Goal: Information Seeking & Learning: Learn about a topic

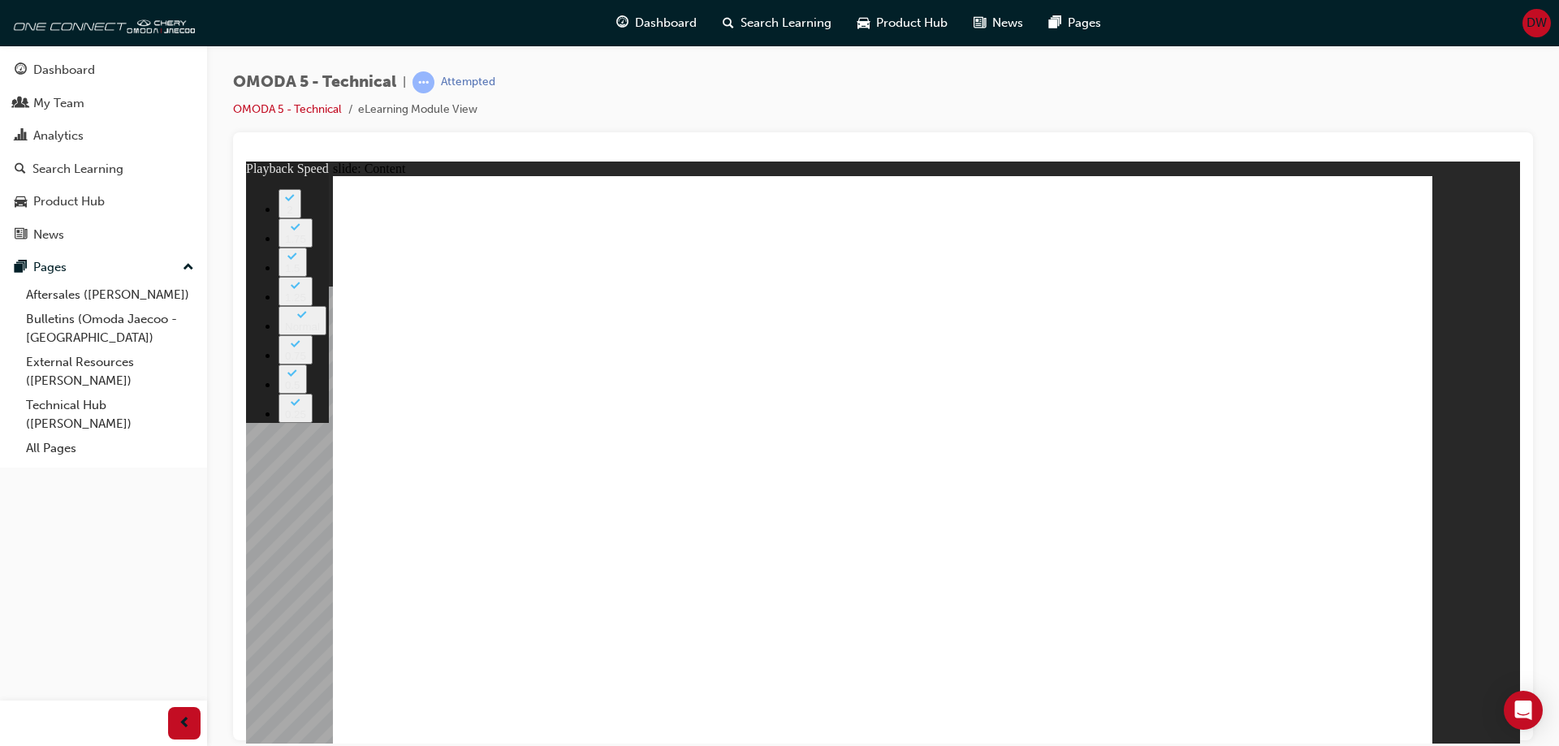
type input "424"
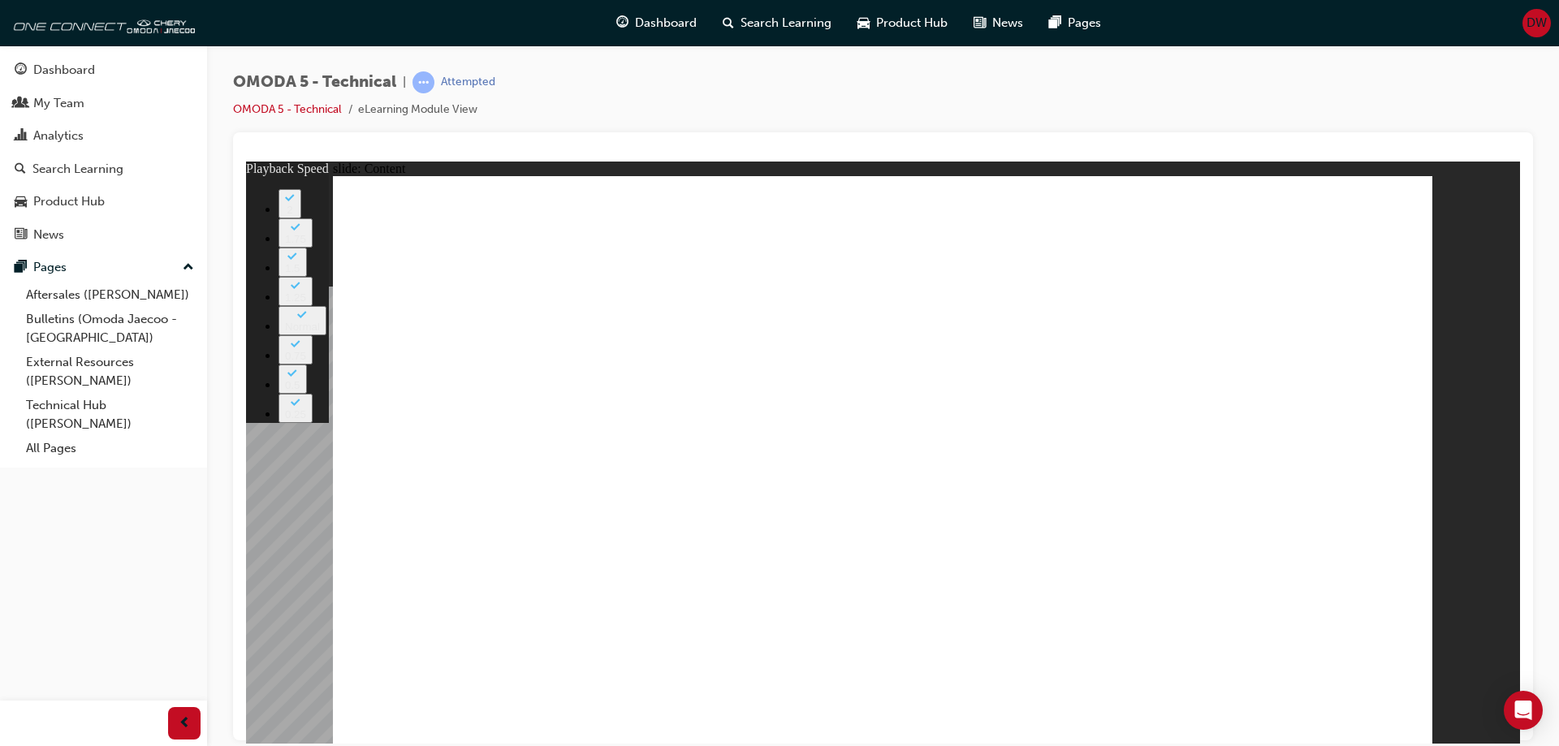
type input "63"
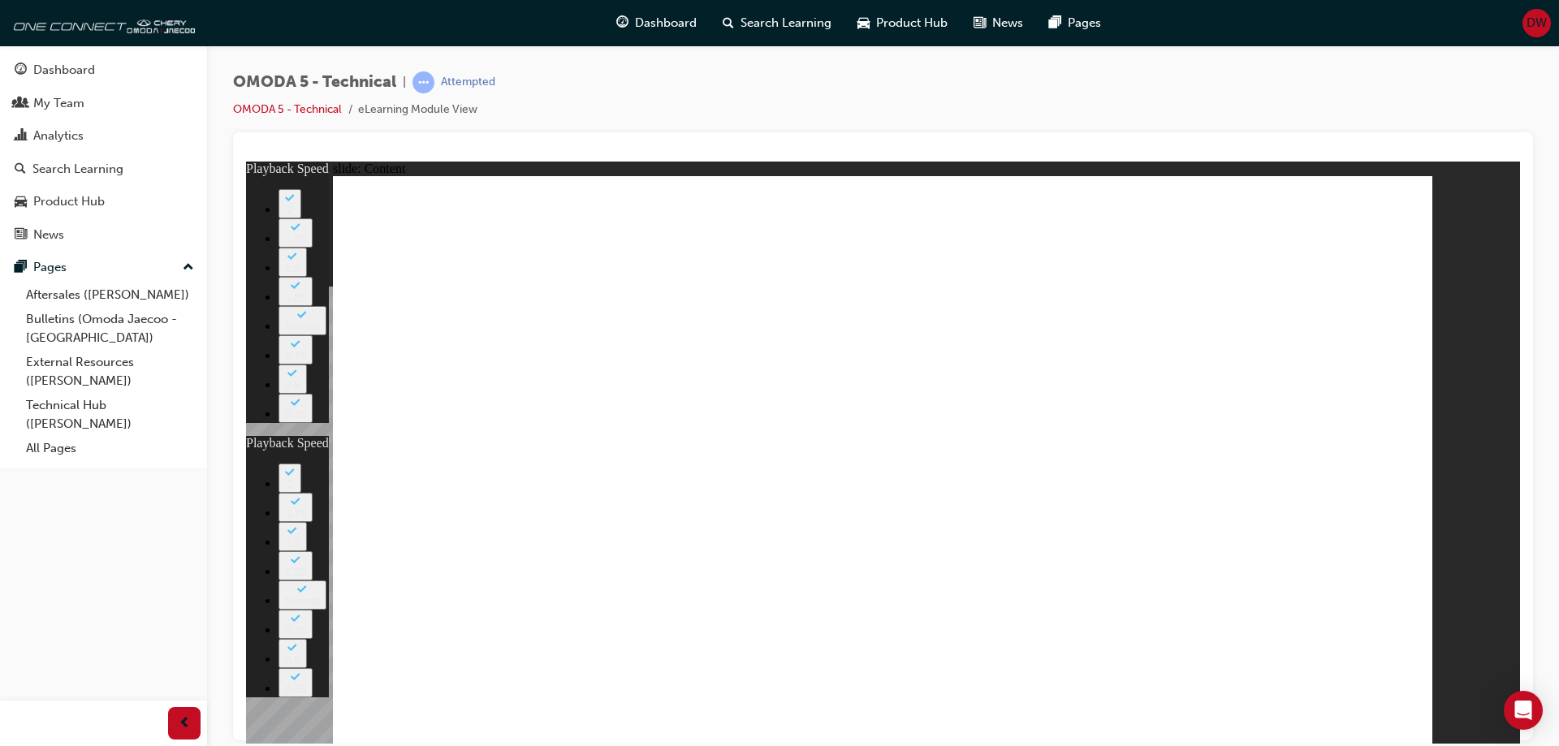
type input "74"
type input "63"
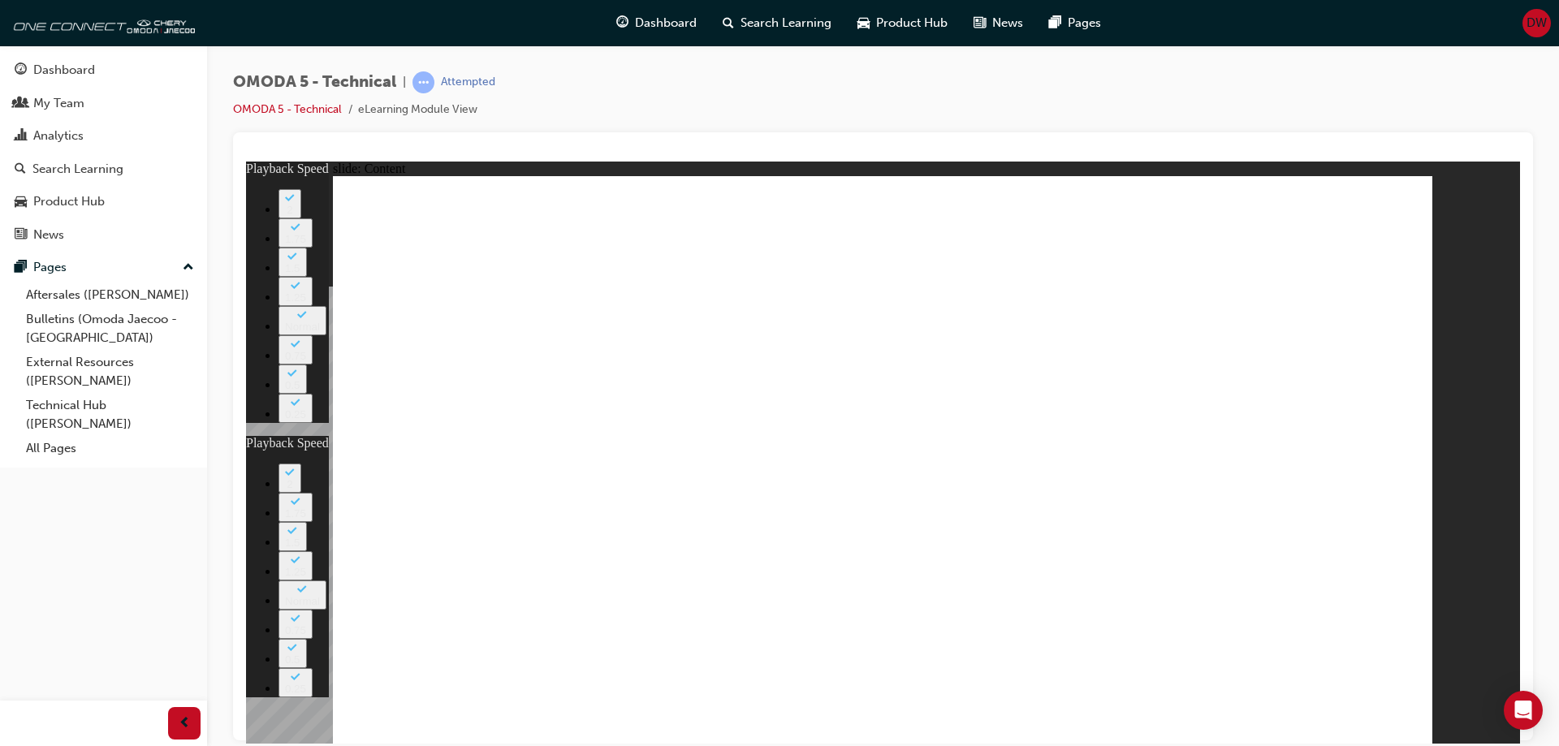
type input "74"
type input "63"
type input "74"
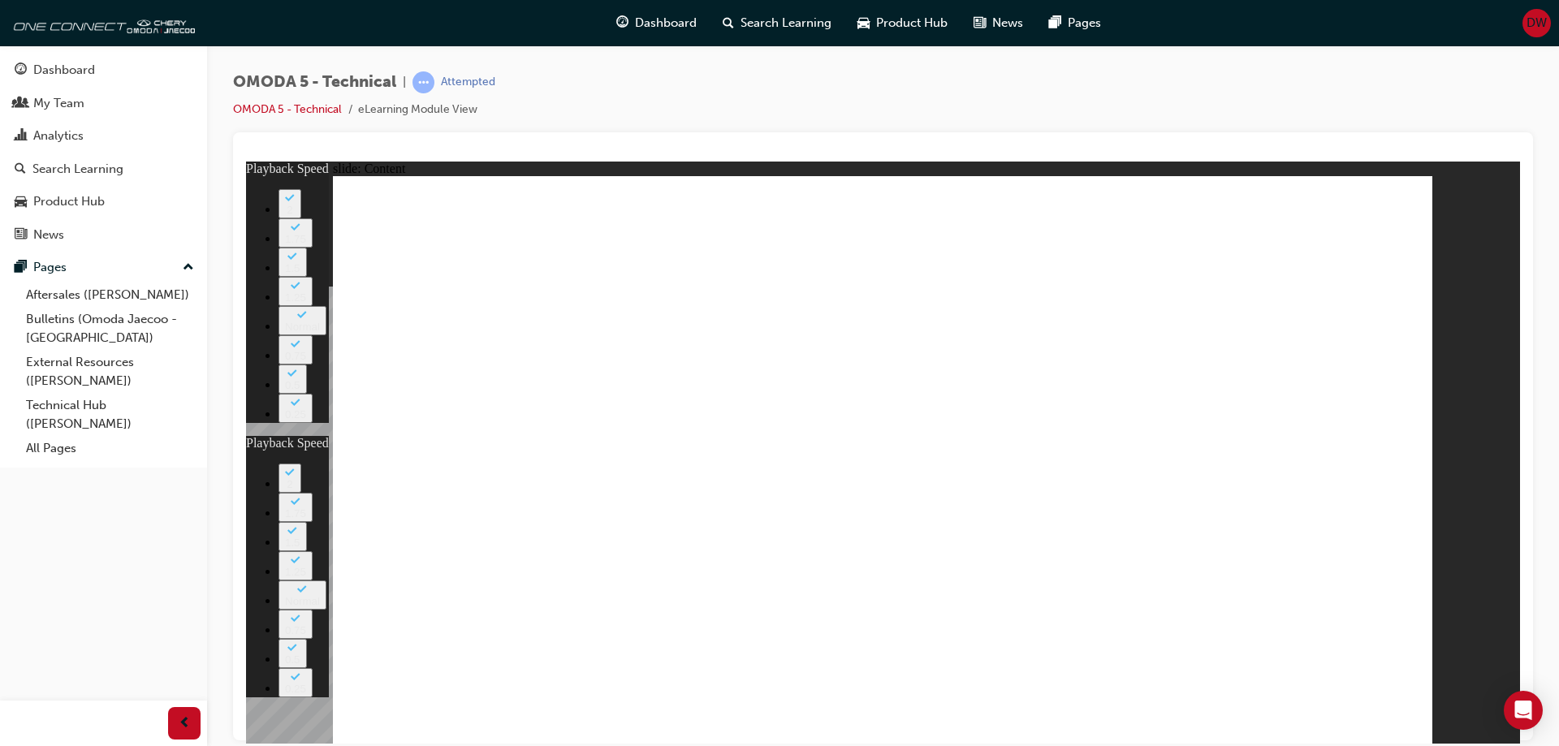
type input "63"
type input "74"
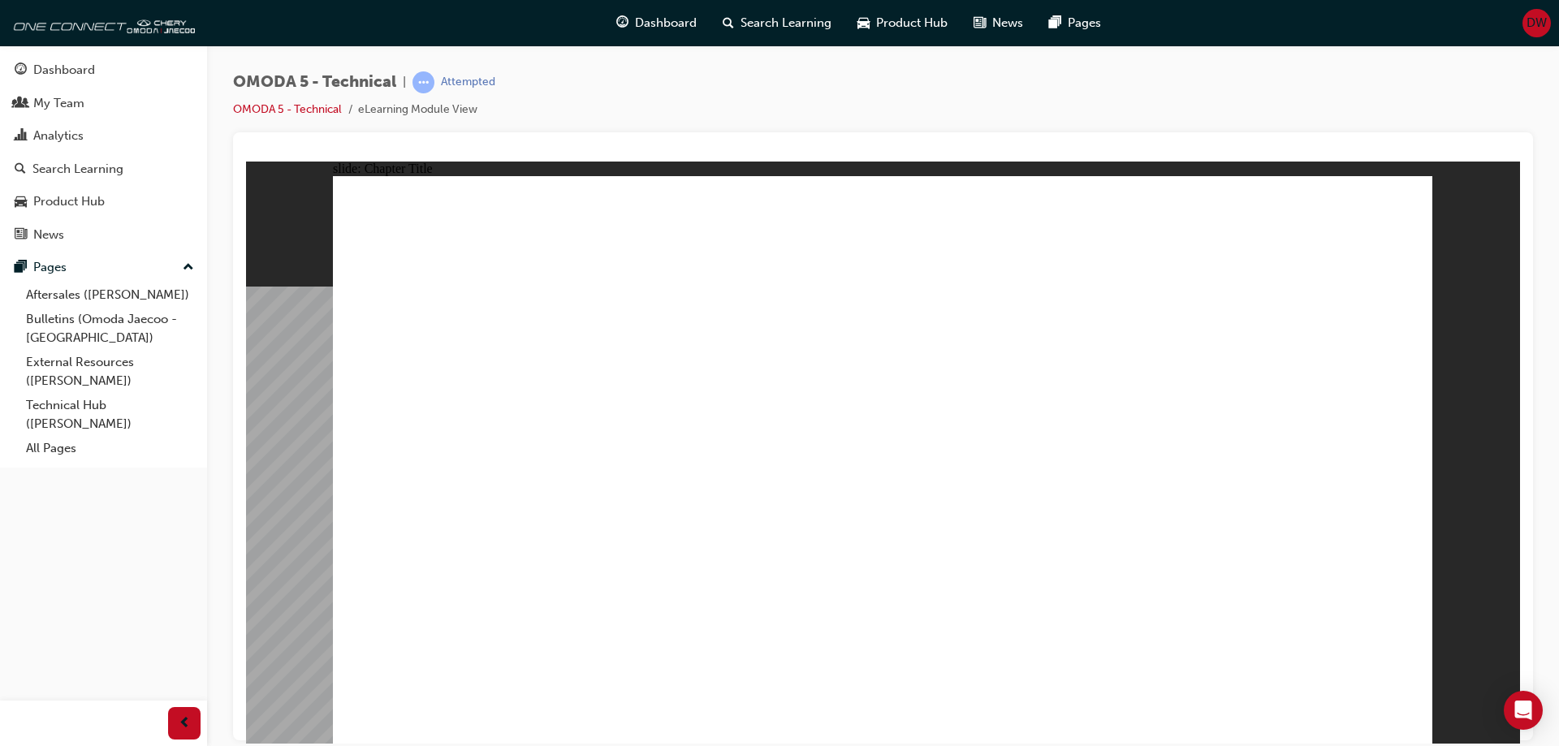
radio input "true"
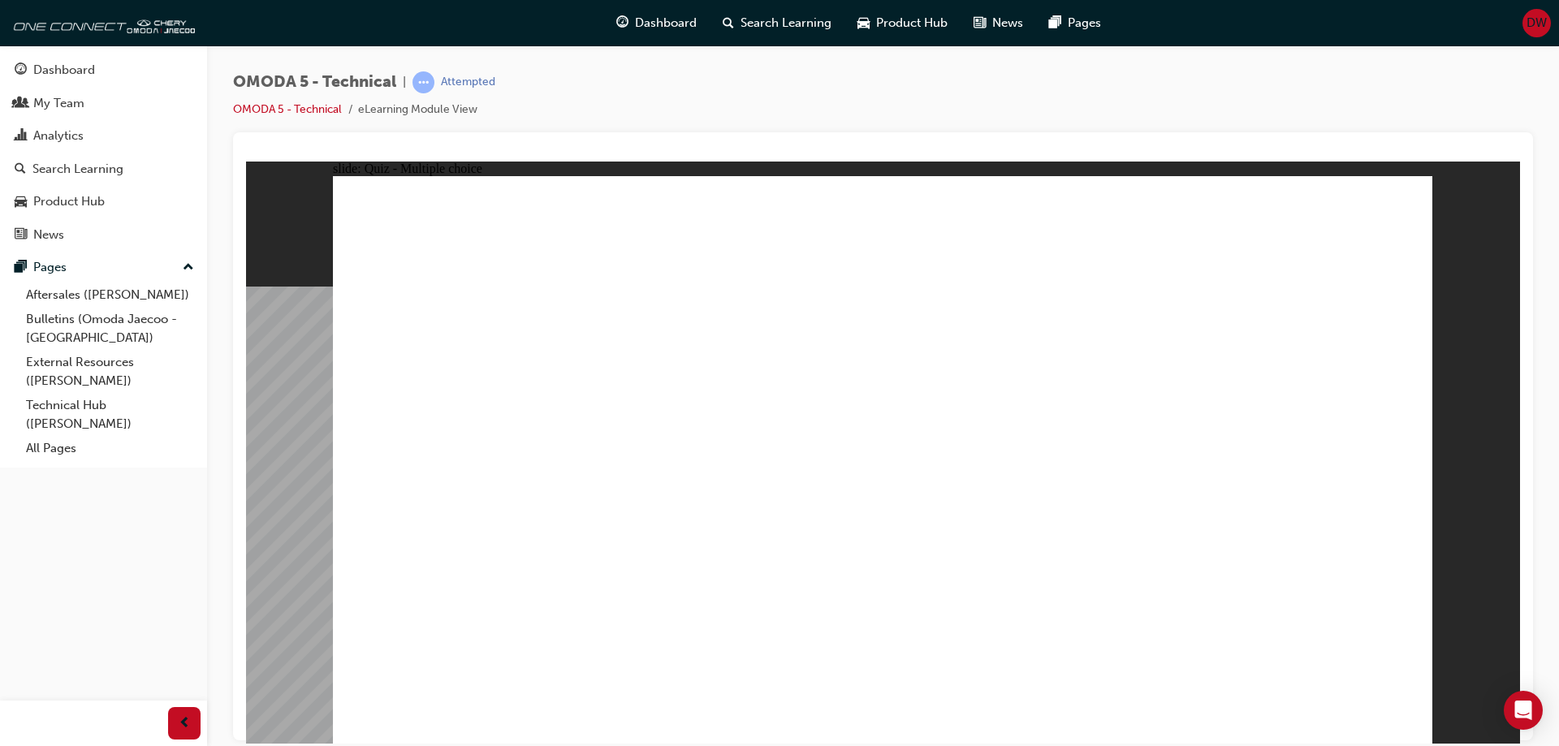
radio input "true"
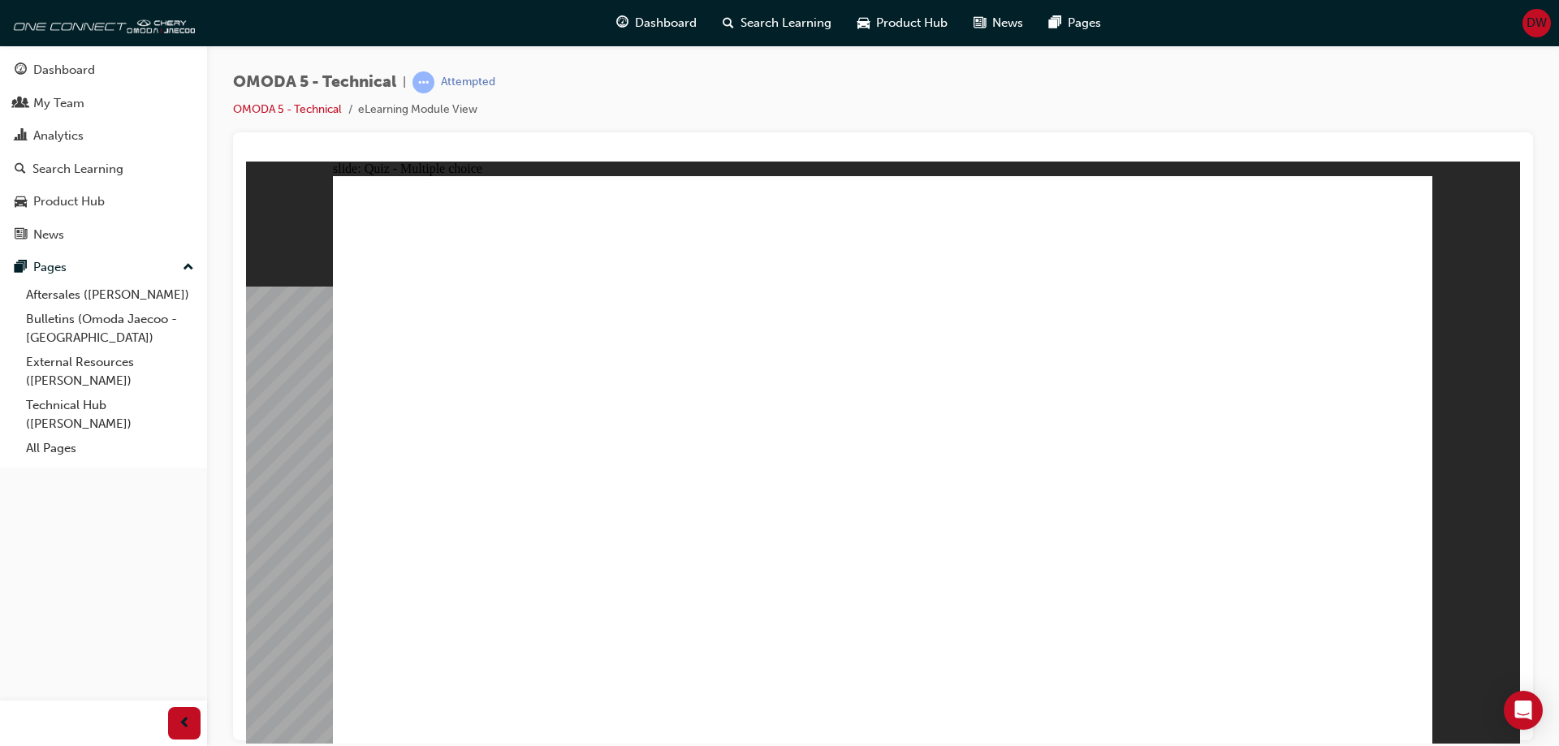
radio input "true"
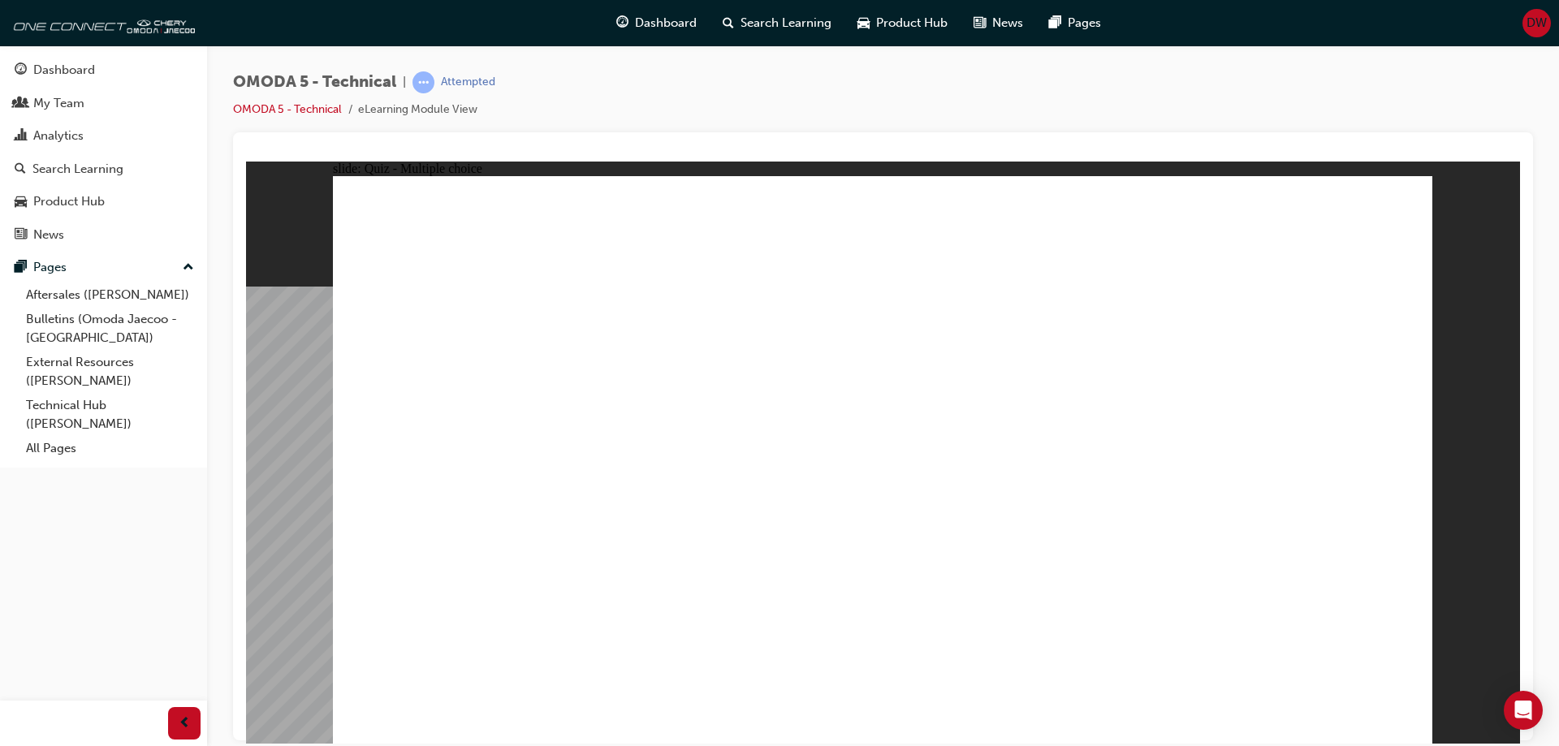
radio input "true"
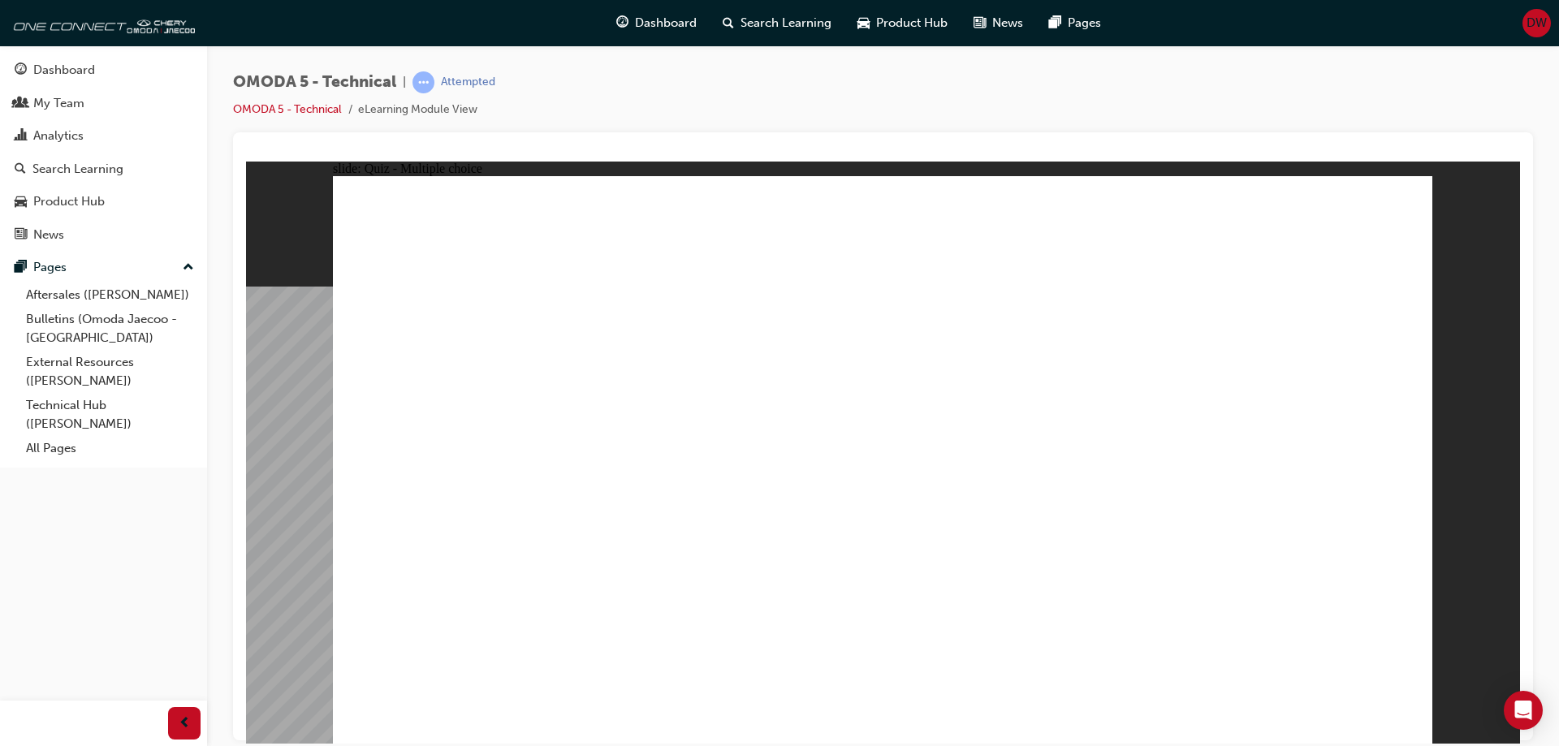
radio input "true"
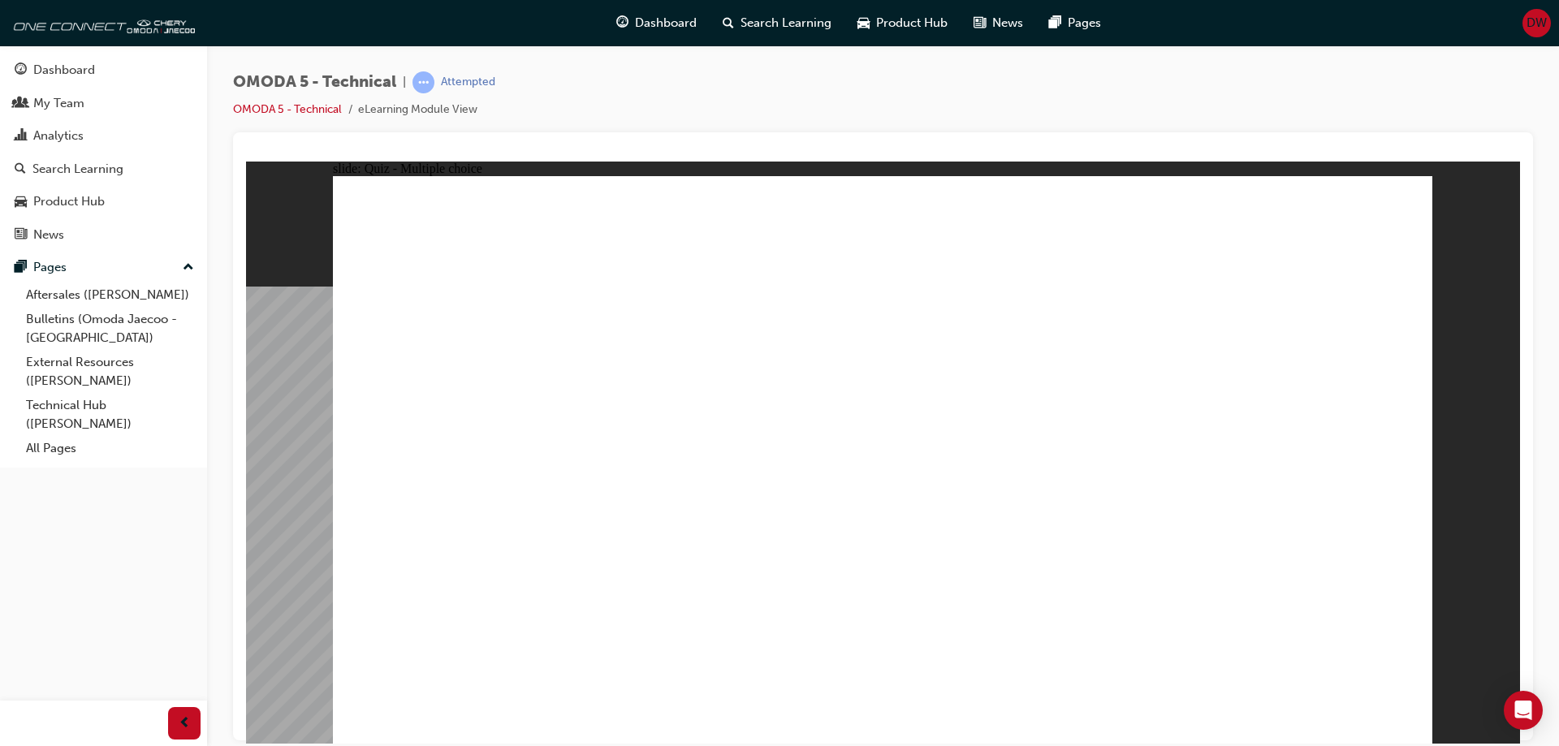
drag, startPoint x: 1221, startPoint y: 401, endPoint x: 954, endPoint y: 482, distance: 278.5
drag, startPoint x: 568, startPoint y: 404, endPoint x: 1093, endPoint y: 485, distance: 531.6
drag, startPoint x: 967, startPoint y: 410, endPoint x: 1248, endPoint y: 483, distance: 289.6
drag, startPoint x: 814, startPoint y: 396, endPoint x: 681, endPoint y: 477, distance: 155.3
drag, startPoint x: 704, startPoint y: 403, endPoint x: 435, endPoint y: 475, distance: 279.2
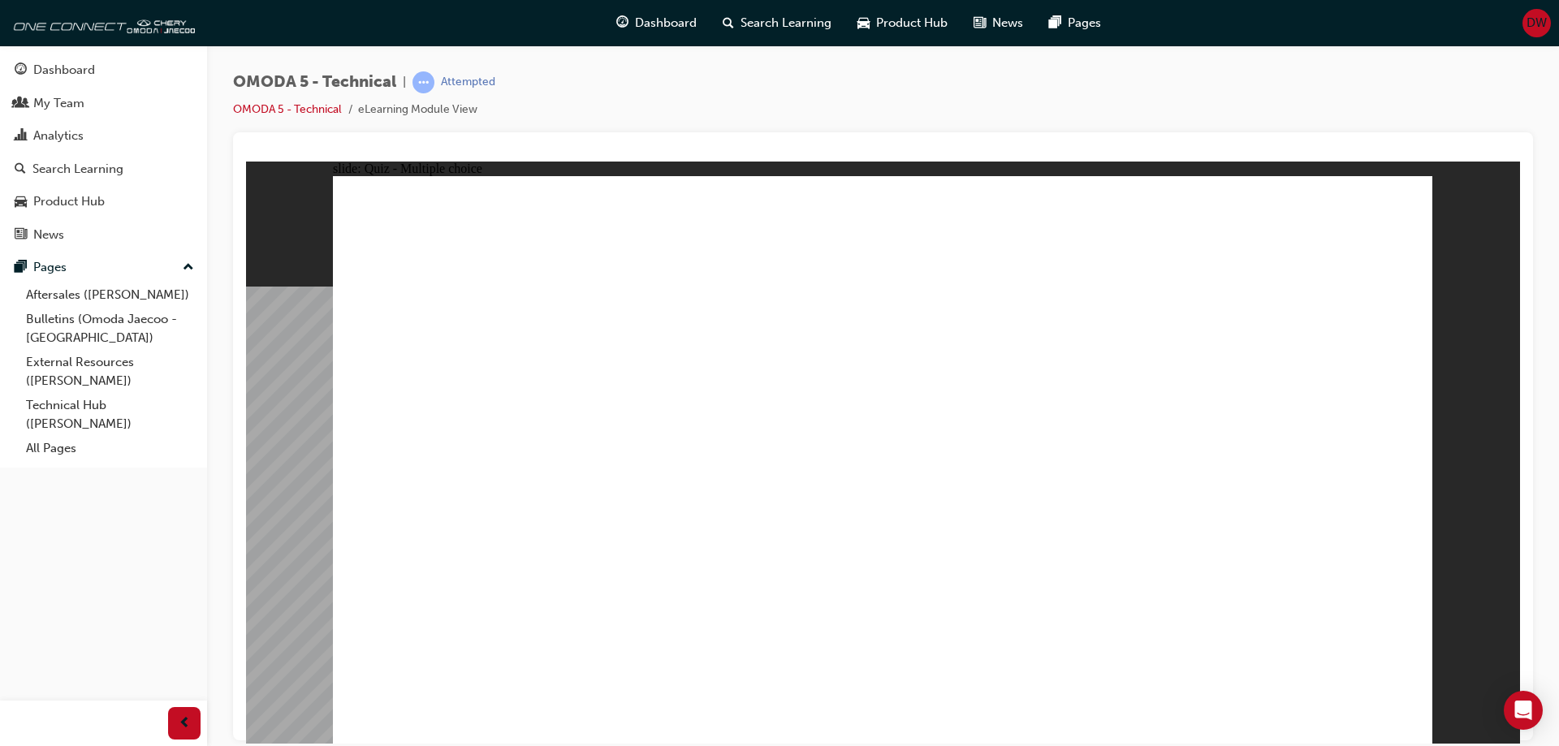
drag, startPoint x: 448, startPoint y: 398, endPoint x: 846, endPoint y: 472, distance: 404.0
drag, startPoint x: 1081, startPoint y: 408, endPoint x: 575, endPoint y: 490, distance: 512.6
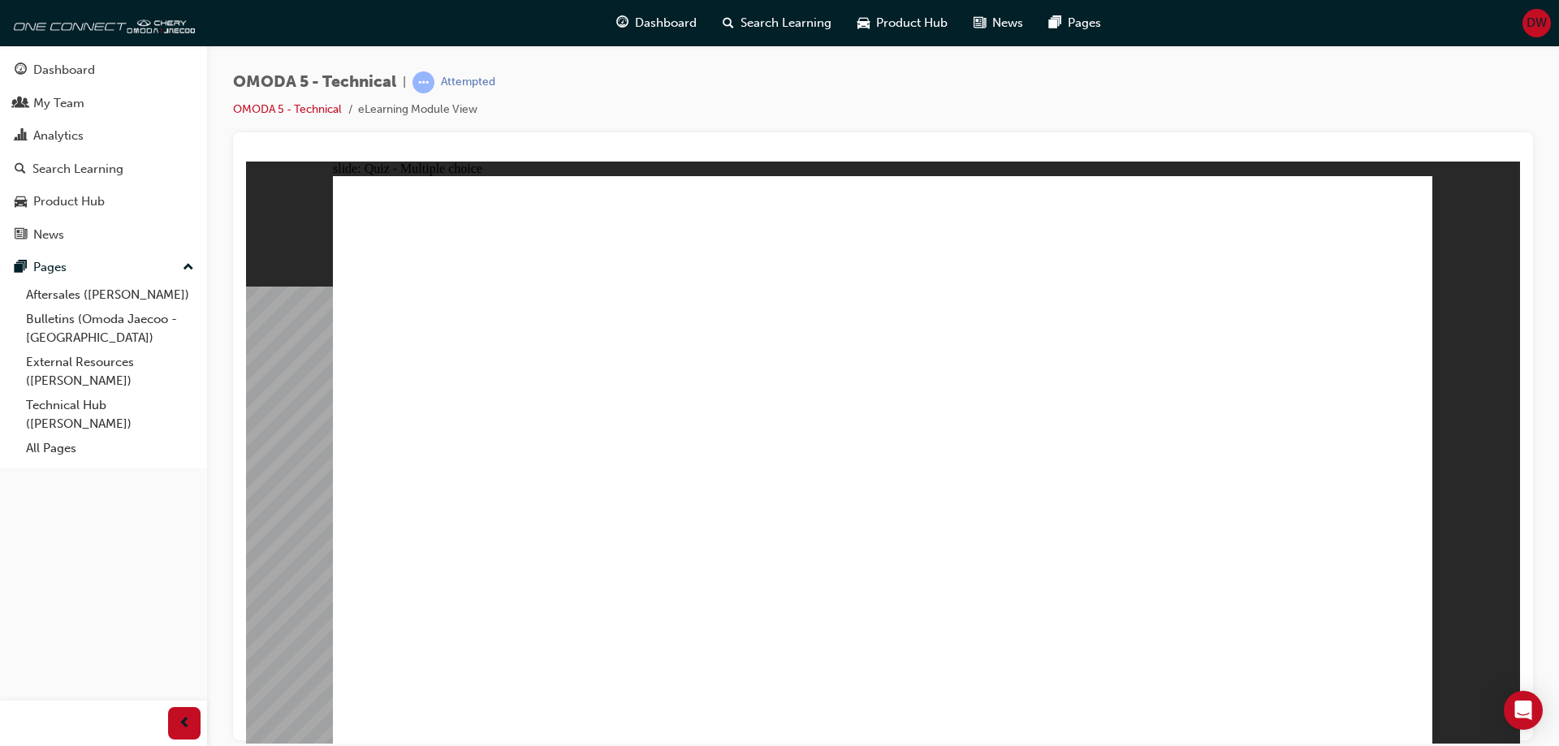
radio input "true"
drag, startPoint x: 510, startPoint y: 532, endPoint x: 1206, endPoint y: 264, distance: 745.9
drag, startPoint x: 929, startPoint y: 604, endPoint x: 1312, endPoint y: 278, distance: 503.0
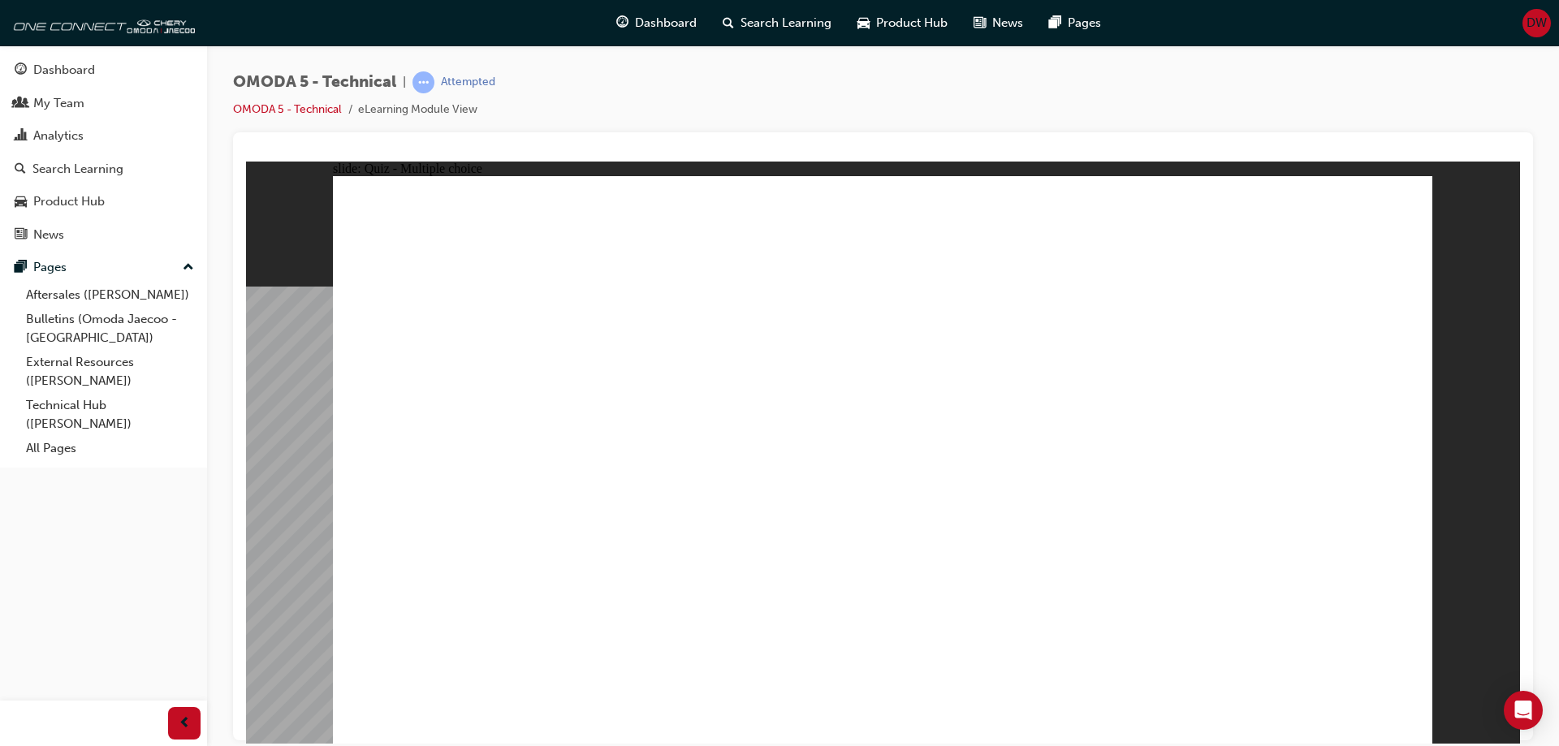
radio input "true"
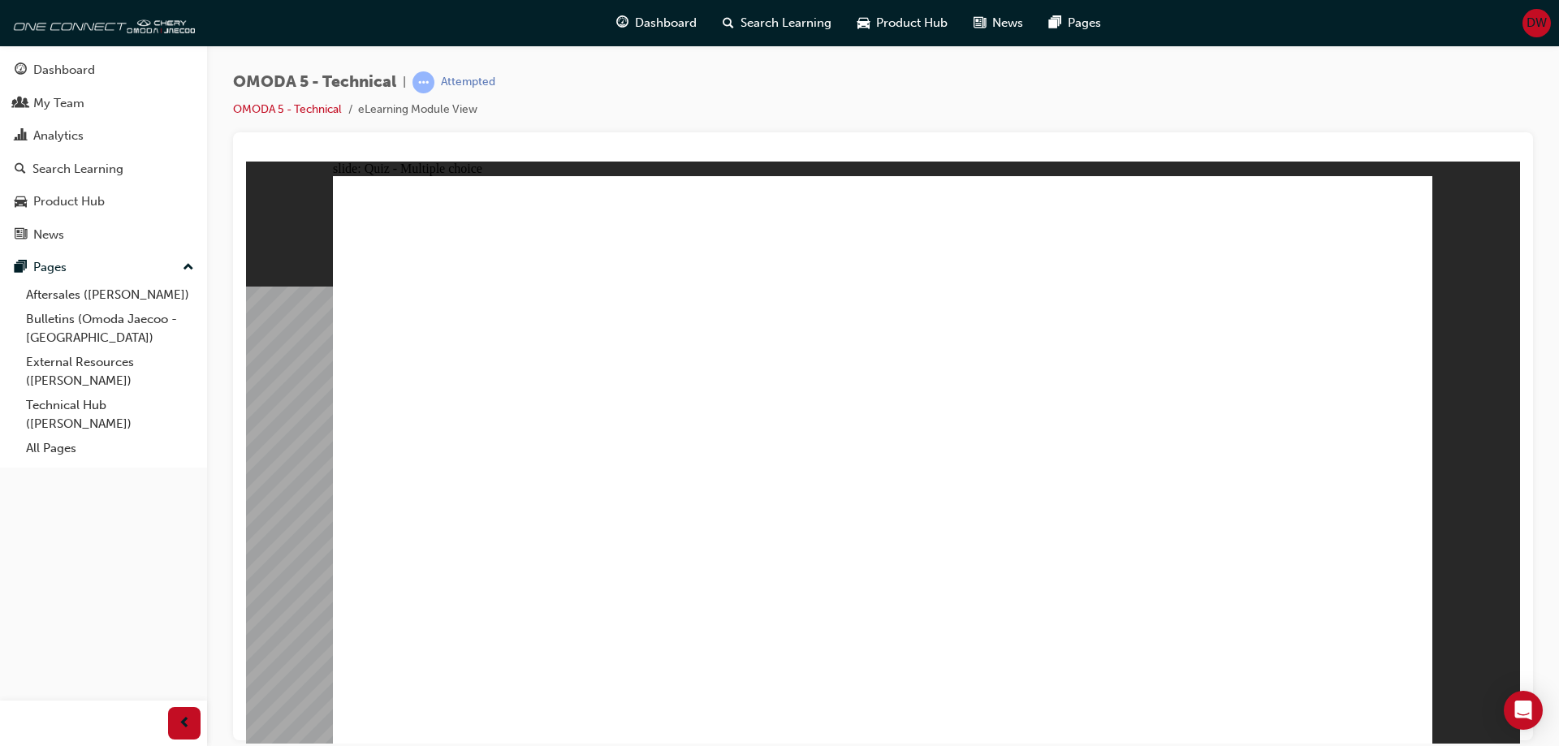
click at [674, 28] on span "Dashboard" at bounding box center [666, 23] width 62 height 19
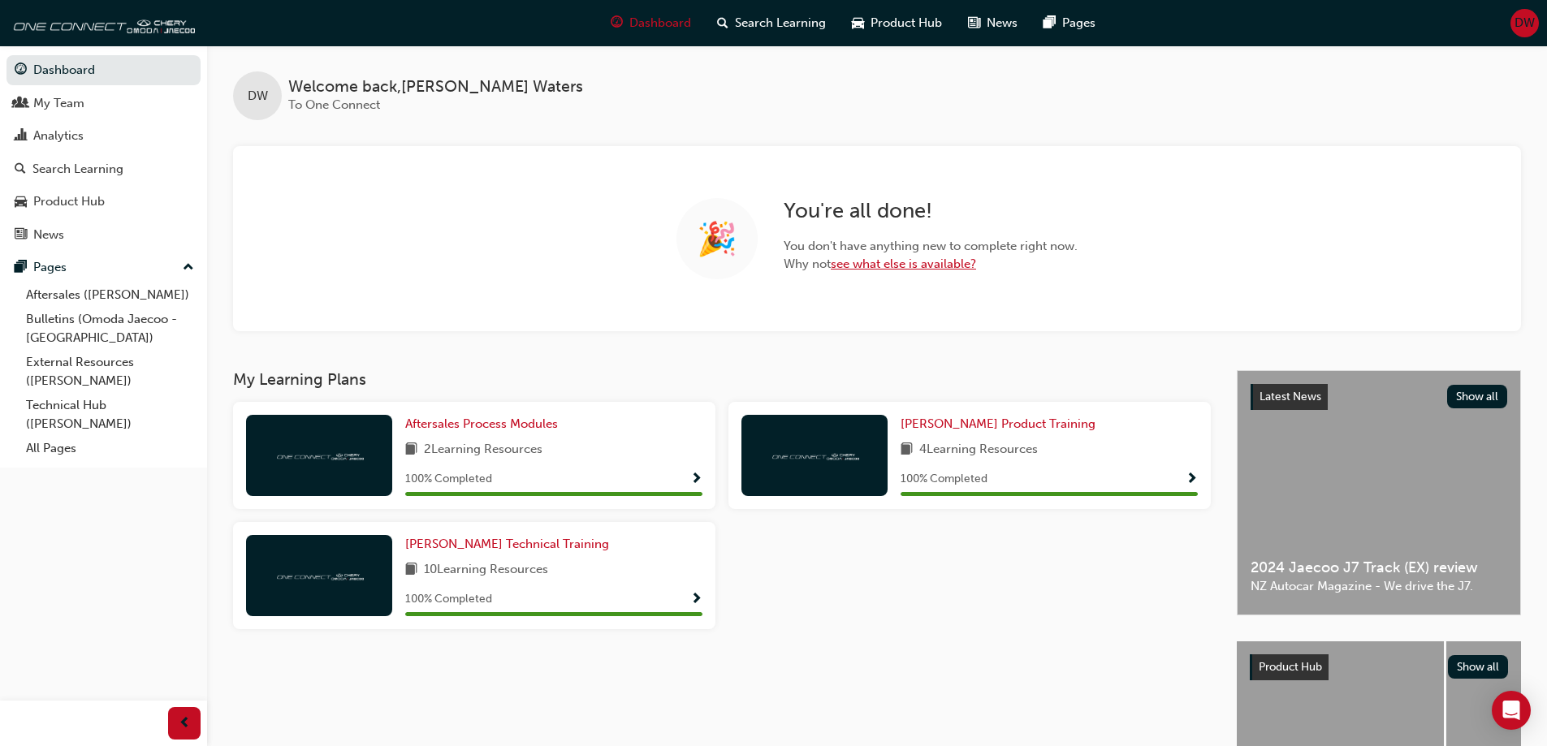
click at [905, 266] on link "see what else is available?" at bounding box center [903, 264] width 145 height 15
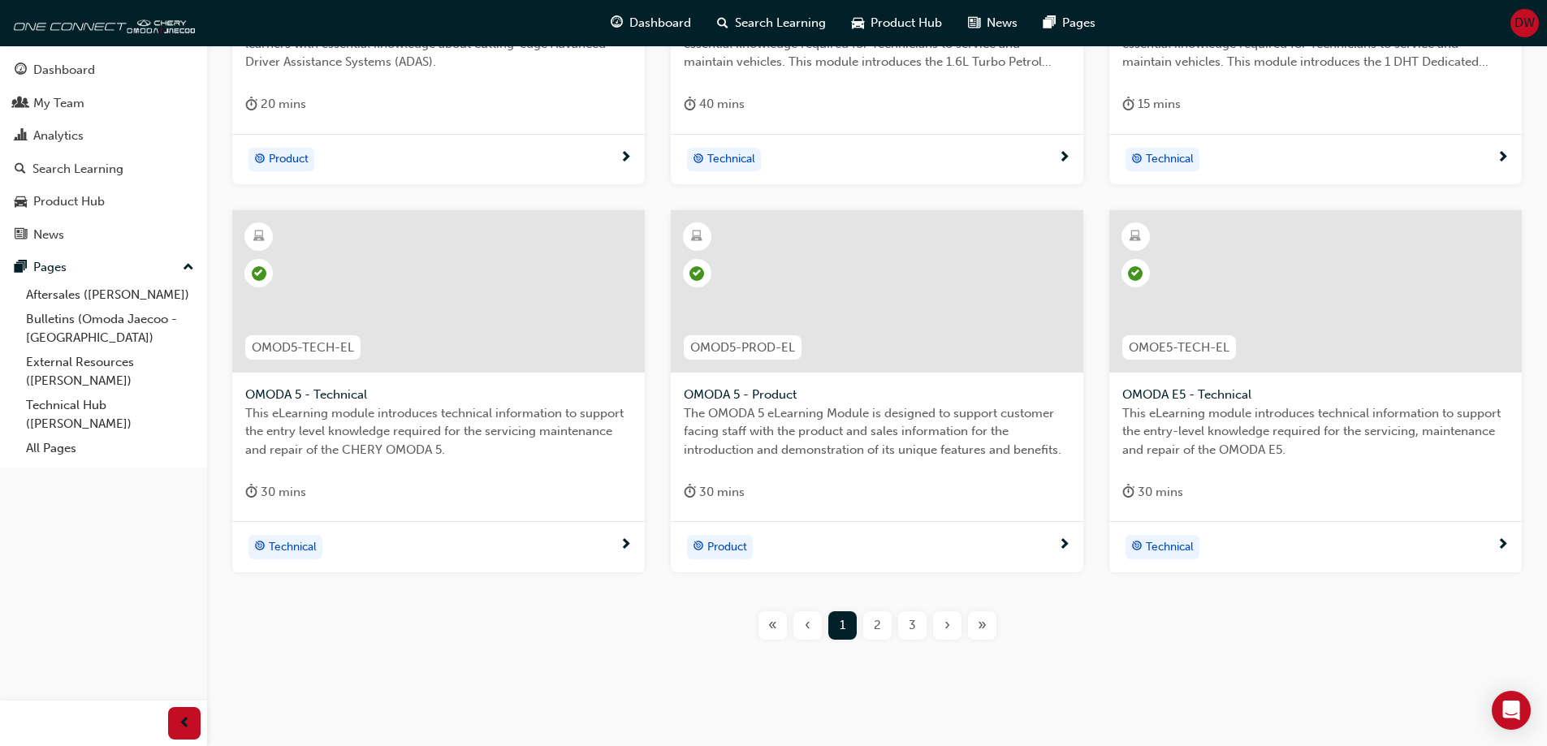
scroll to position [578, 0]
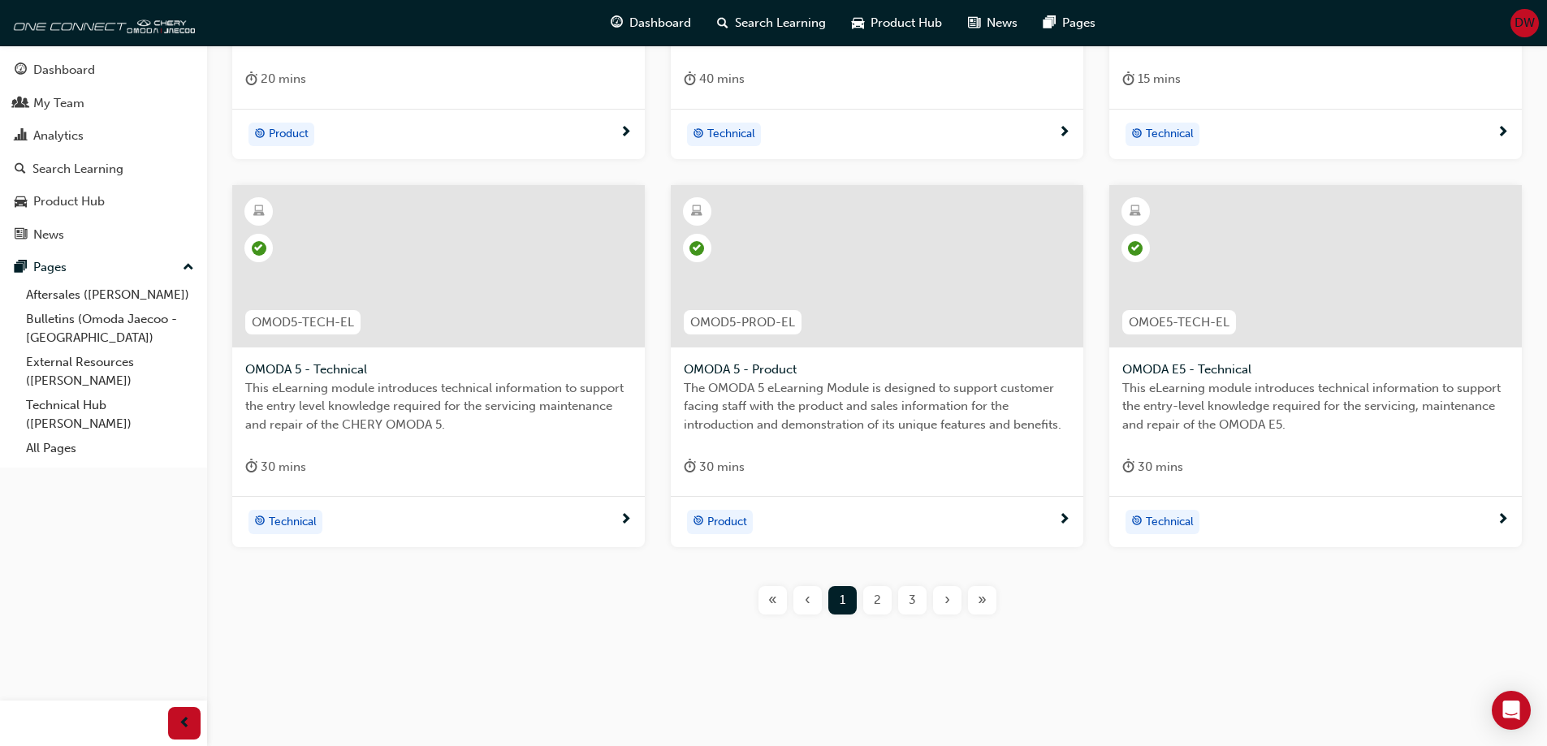
click at [874, 595] on span "2" at bounding box center [877, 600] width 7 height 19
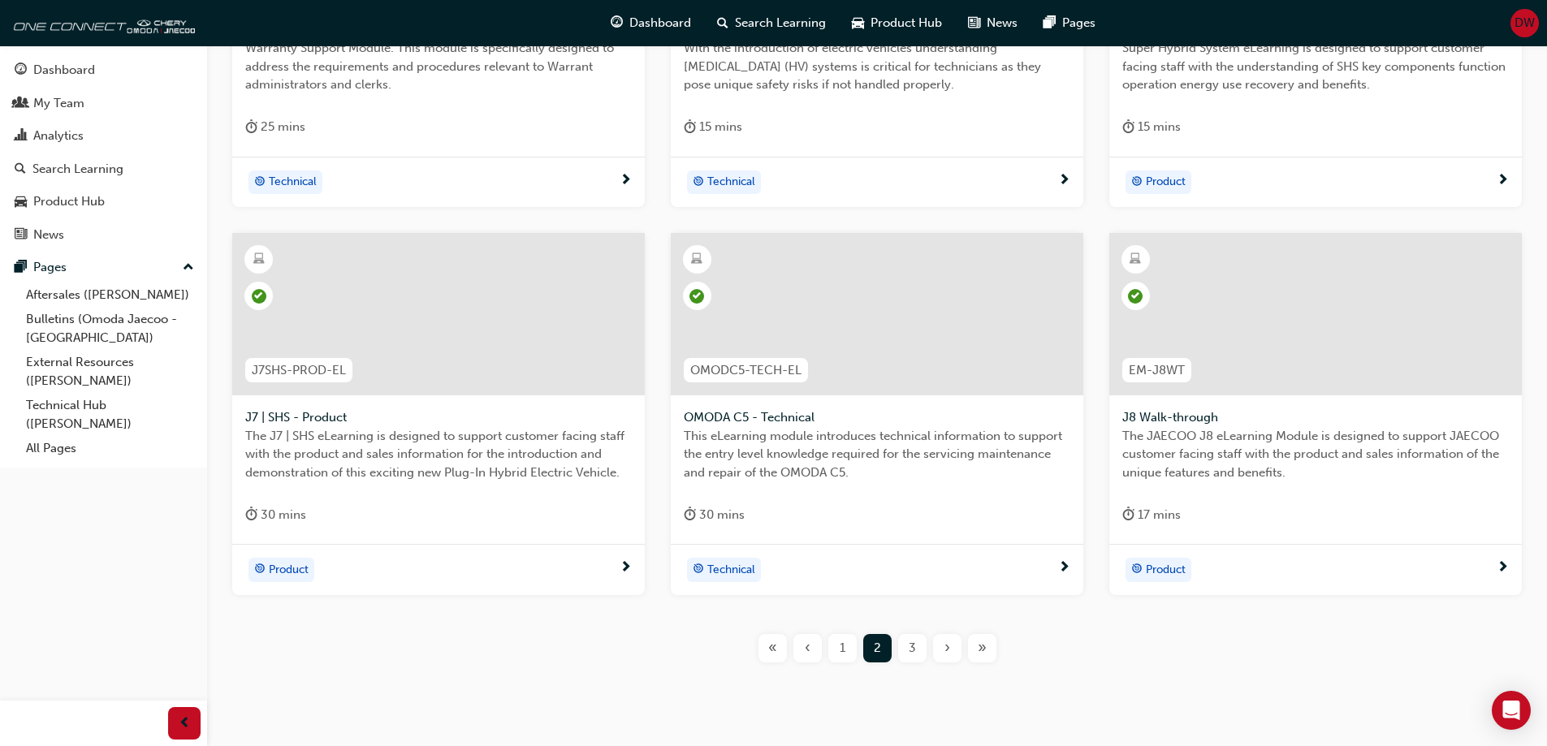
scroll to position [578, 0]
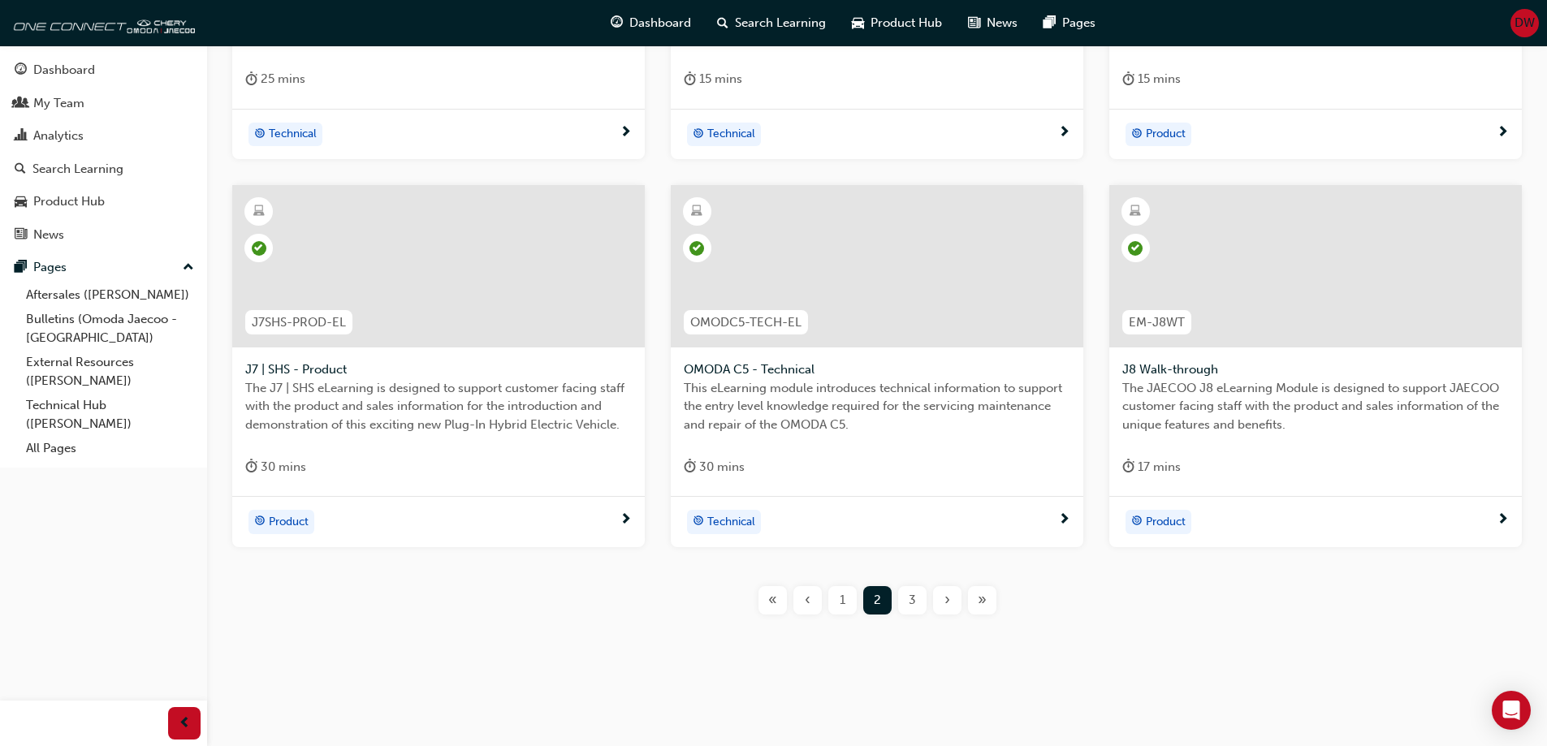
click at [837, 610] on div "1" at bounding box center [842, 600] width 28 height 28
click at [885, 597] on div "2" at bounding box center [877, 600] width 28 height 28
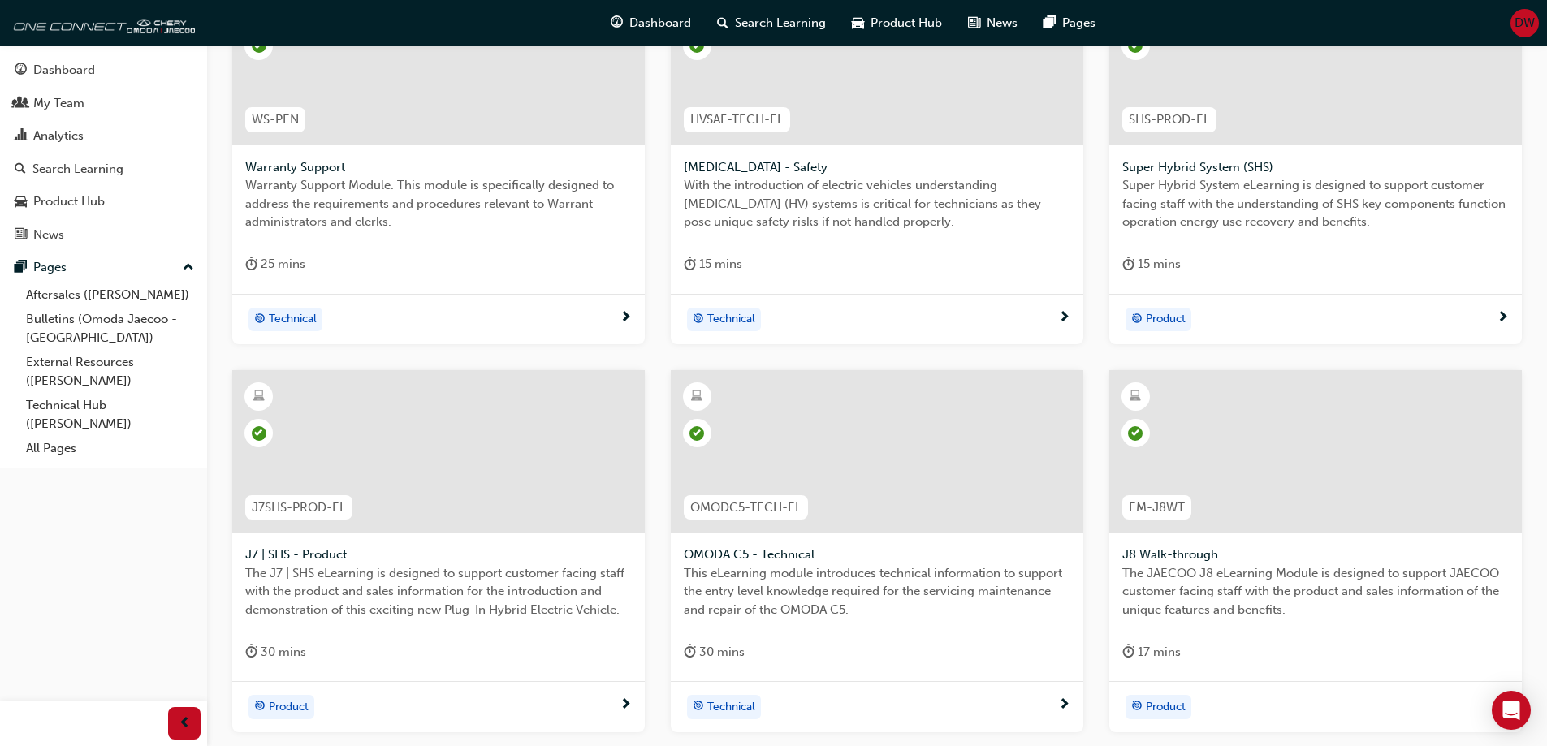
scroll to position [497, 0]
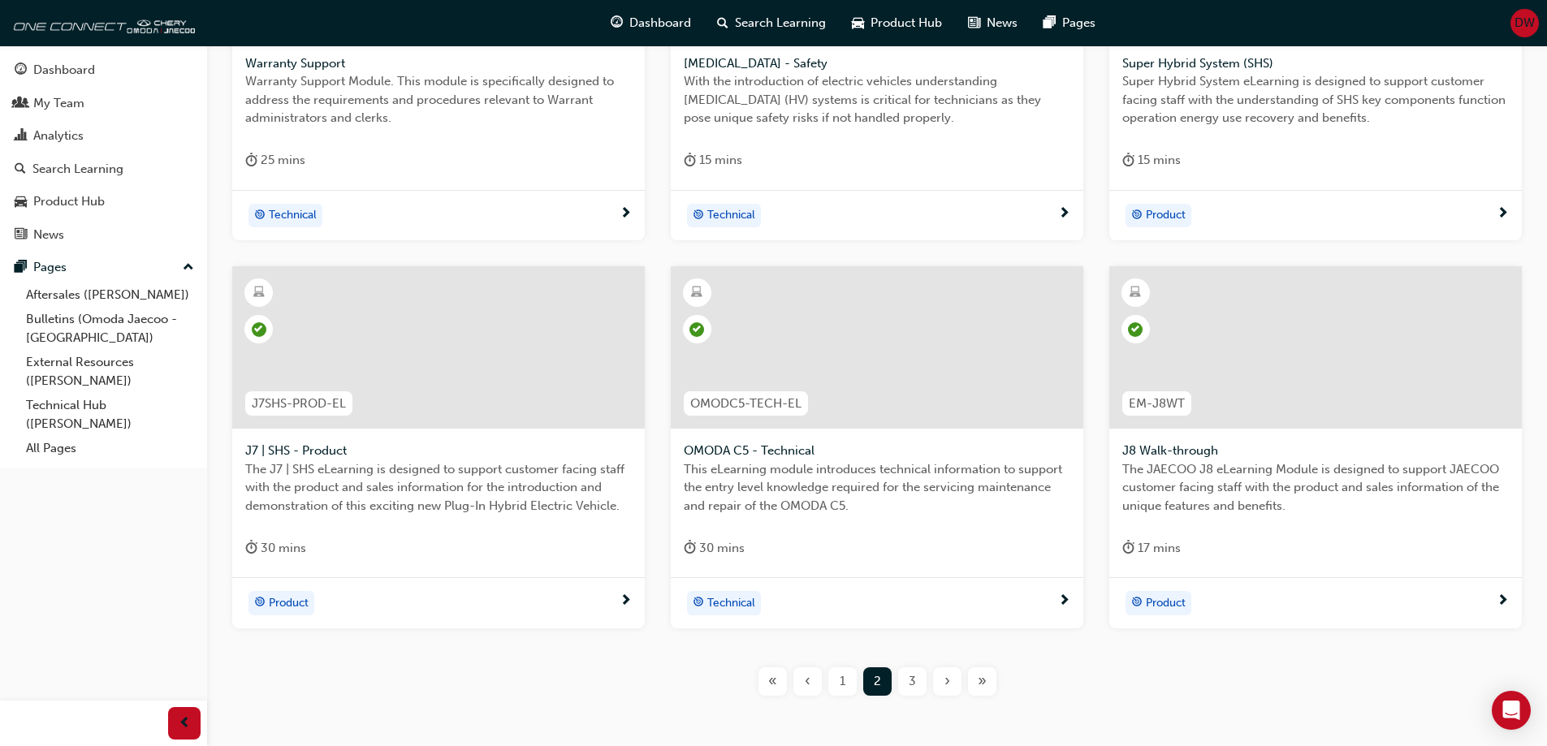
click at [909, 680] on span "3" at bounding box center [912, 682] width 7 height 19
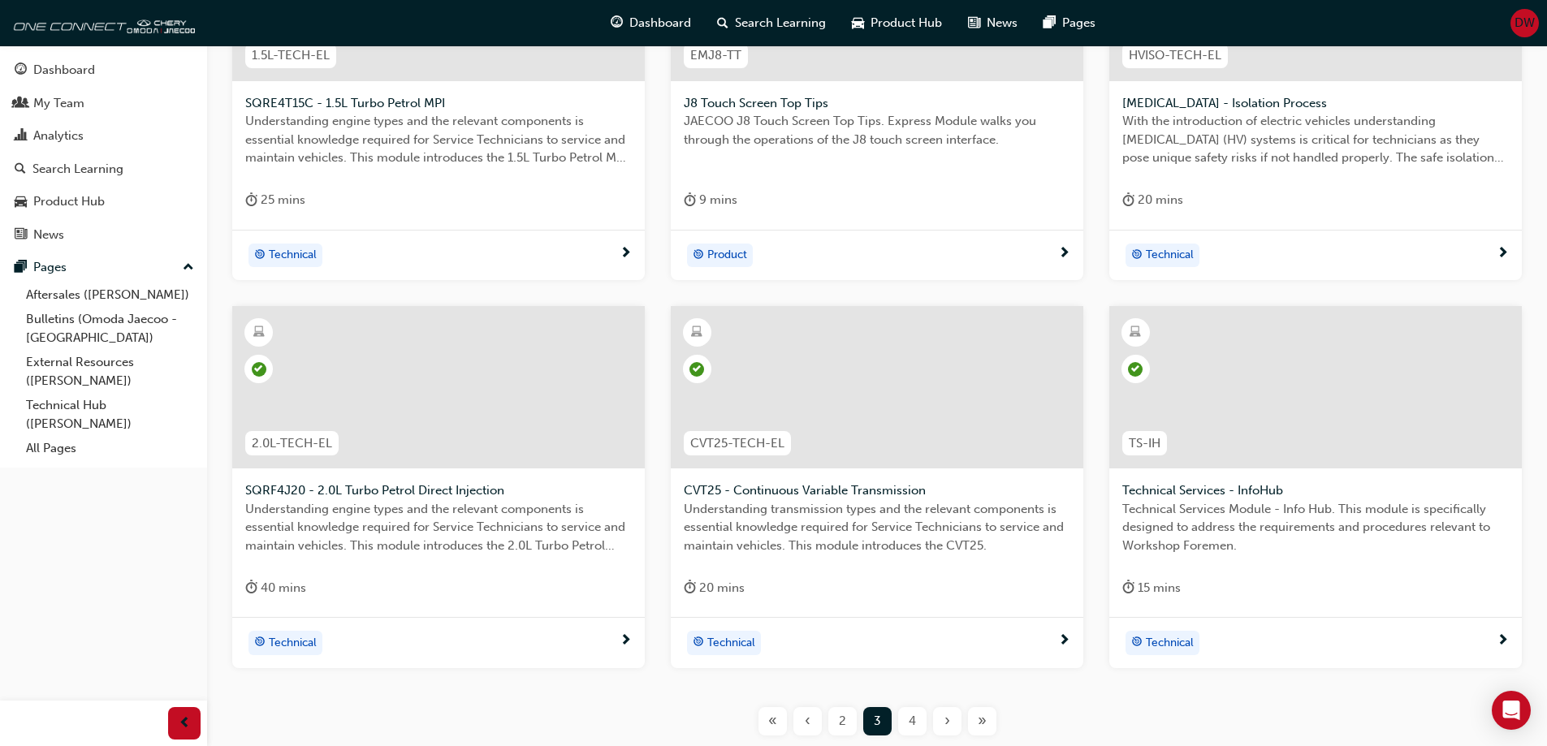
scroll to position [497, 0]
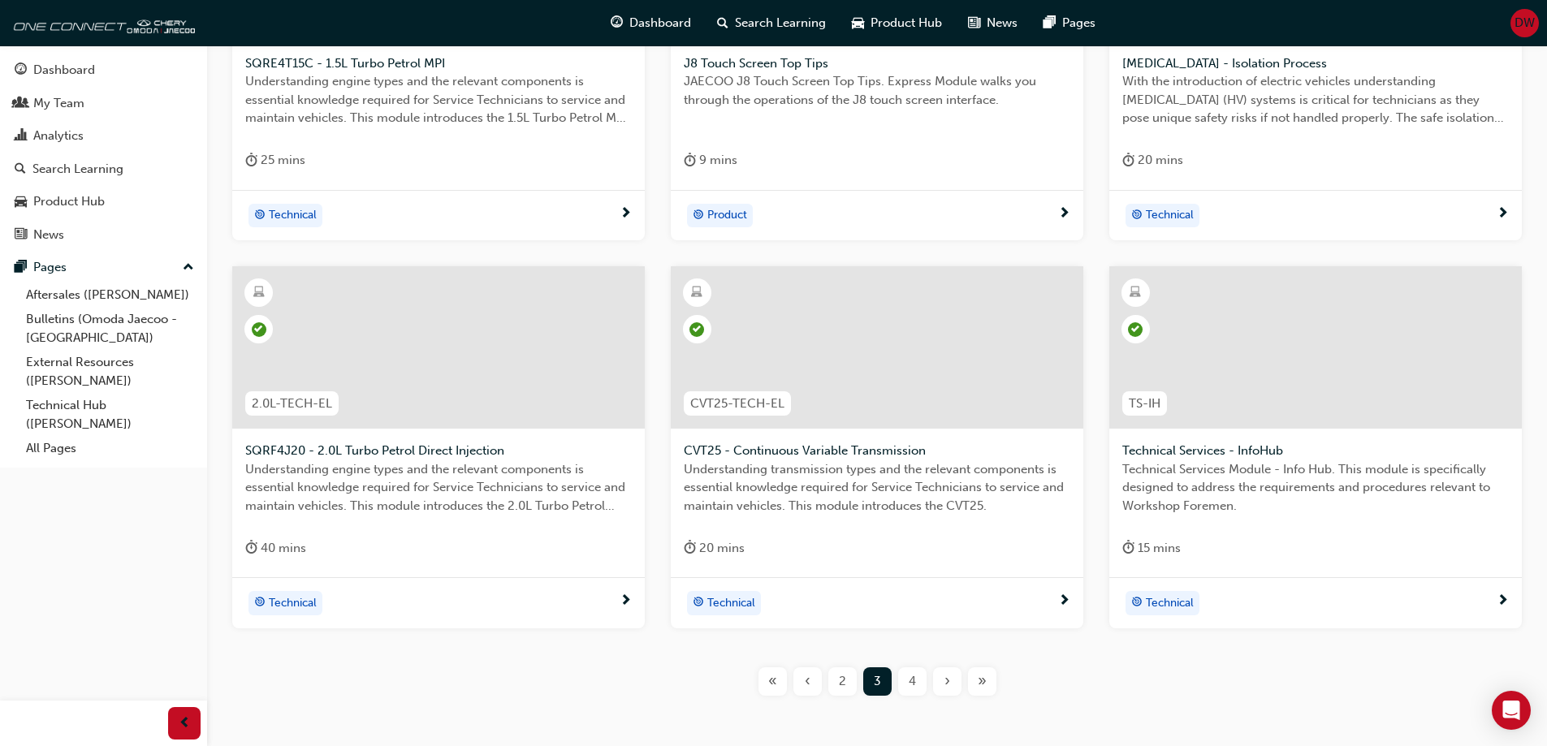
click at [911, 686] on span "4" at bounding box center [912, 682] width 7 height 19
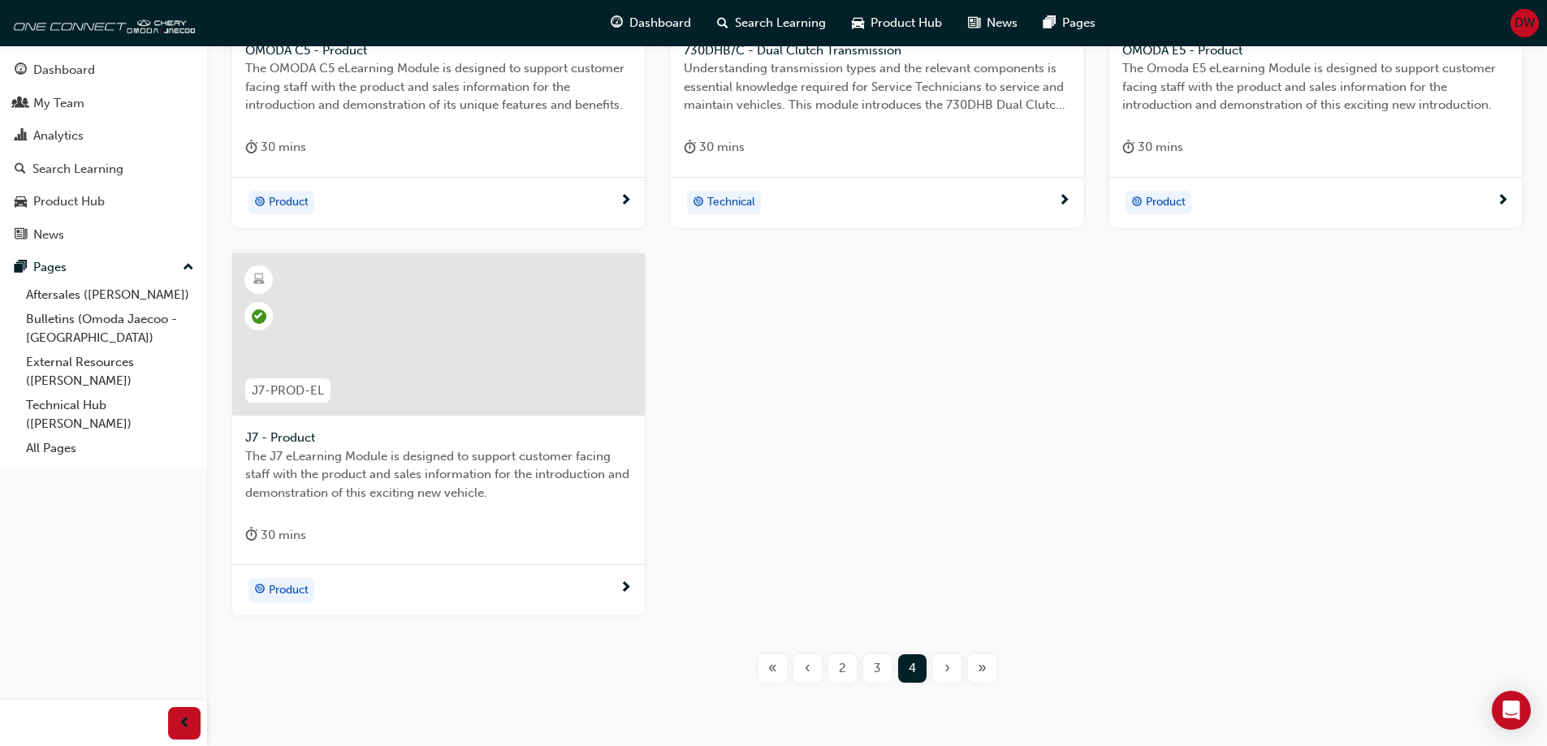
scroll to position [578, 0]
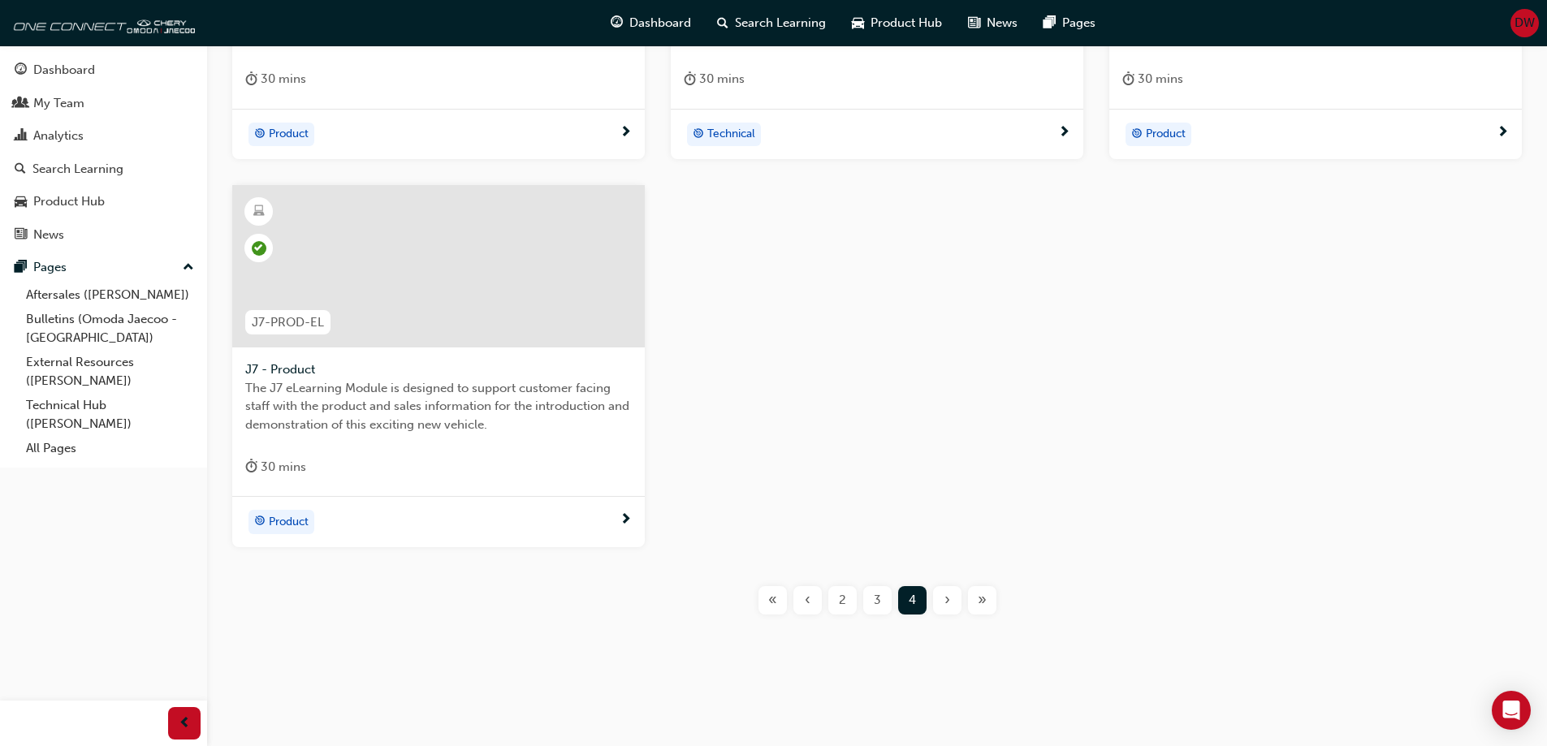
click at [880, 613] on div "3" at bounding box center [877, 600] width 28 height 28
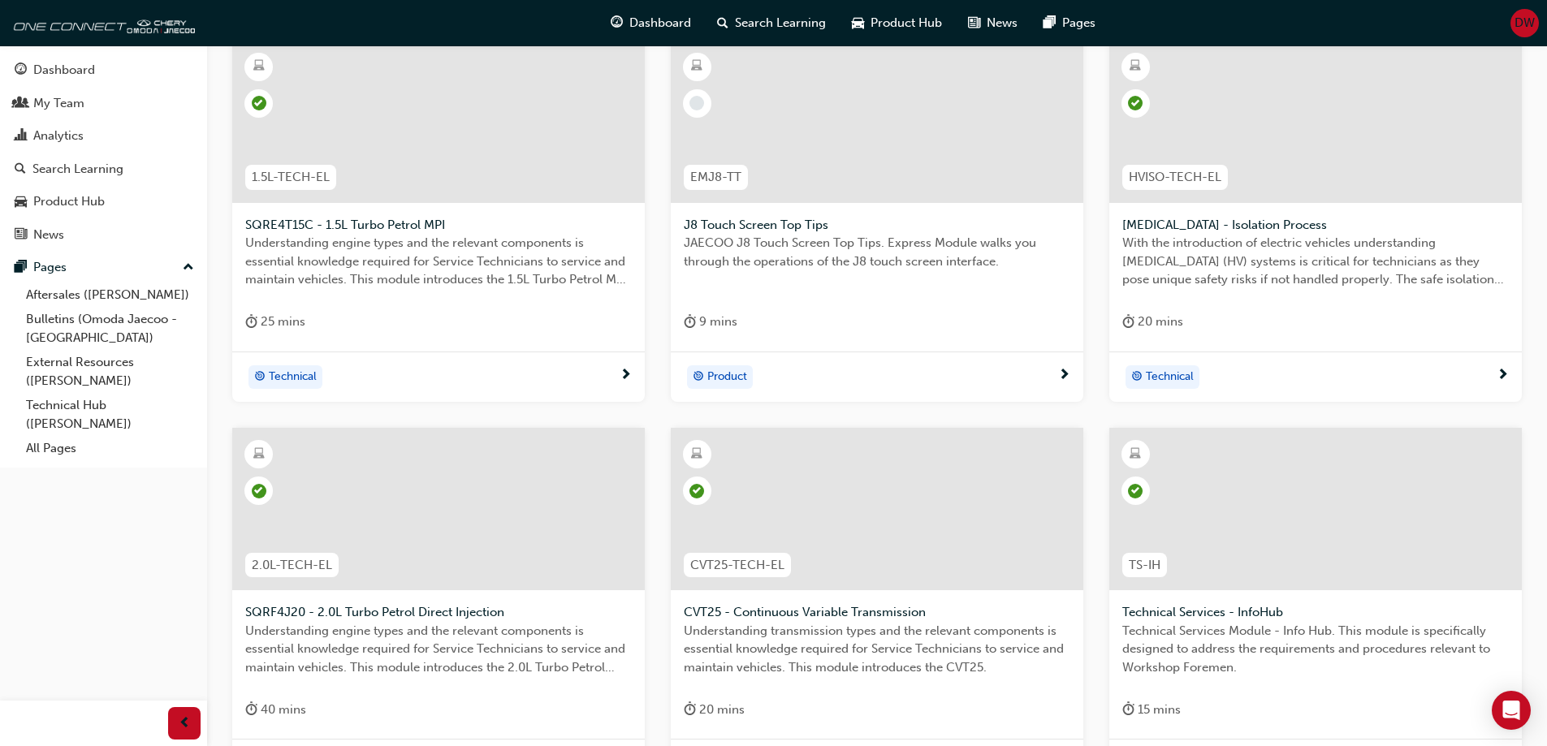
scroll to position [335, 0]
click at [922, 149] on div at bounding box center [877, 122] width 413 height 162
